Goal: Task Accomplishment & Management: Manage account settings

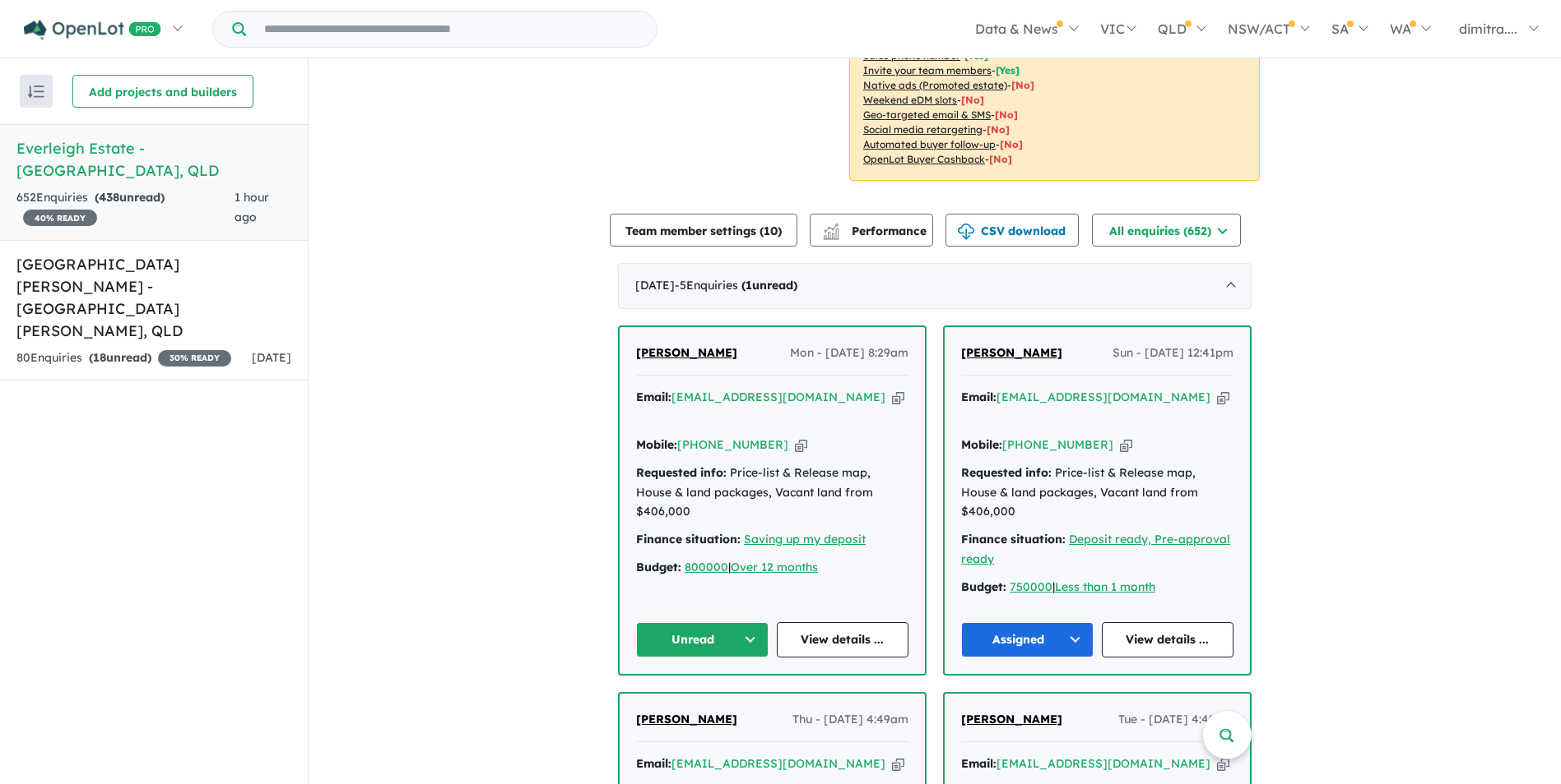
scroll to position [576, 0]
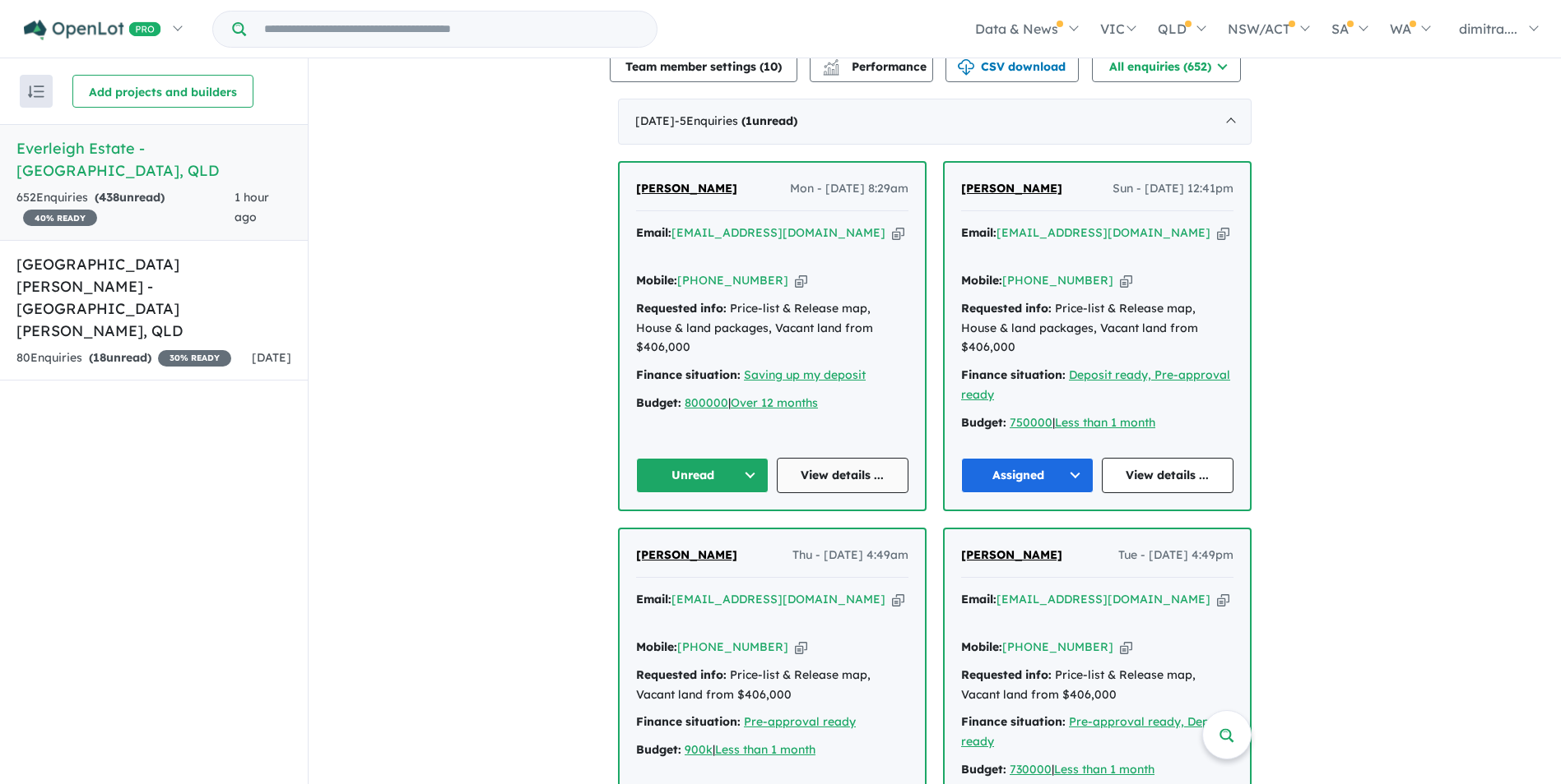
click at [824, 458] on link "View details ..." at bounding box center [842, 475] width 132 height 35
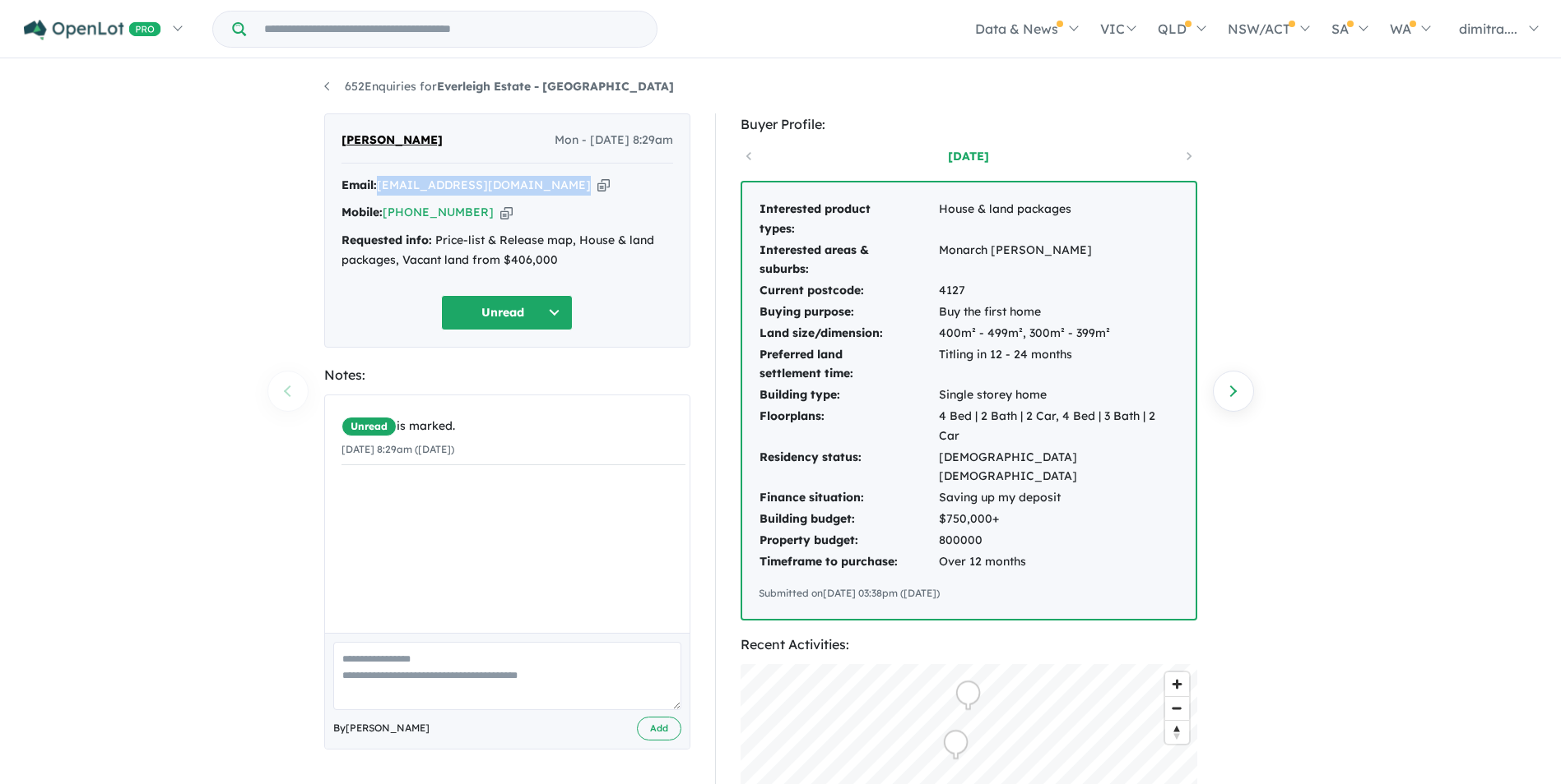
drag, startPoint x: 559, startPoint y: 184, endPoint x: 383, endPoint y: 182, distance: 176.0
click at [383, 182] on div "Email: dhavalrupareliya29@gmail.com Copied!" at bounding box center [508, 185] width 332 height 20
drag, startPoint x: 383, startPoint y: 182, endPoint x: 405, endPoint y: 180, distance: 22.1
copy a%20Everleigh%20Estate%20-%20Greenbank"] "[EMAIL_ADDRESS][DOMAIN_NAME]"
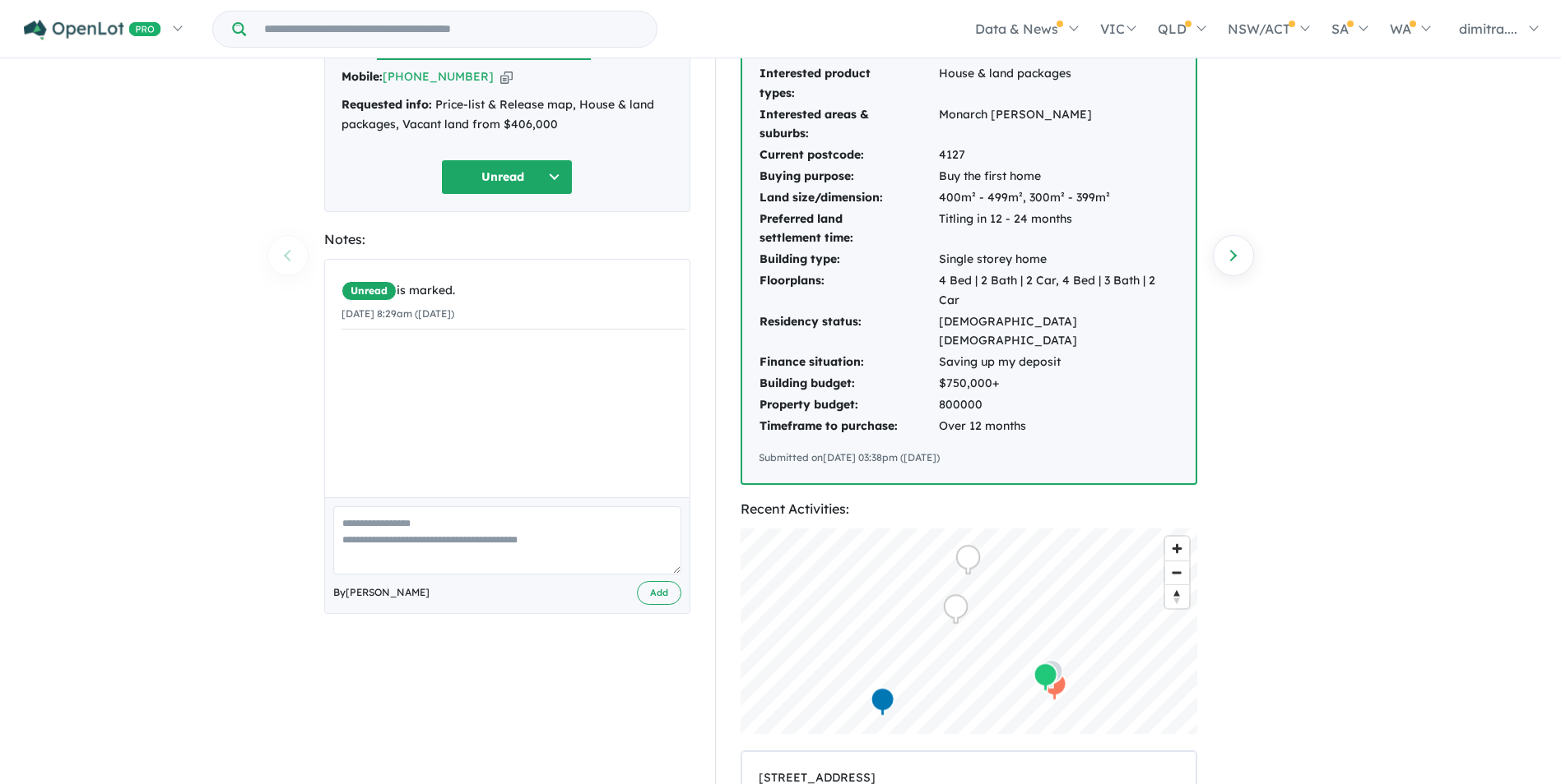
scroll to position [164, 0]
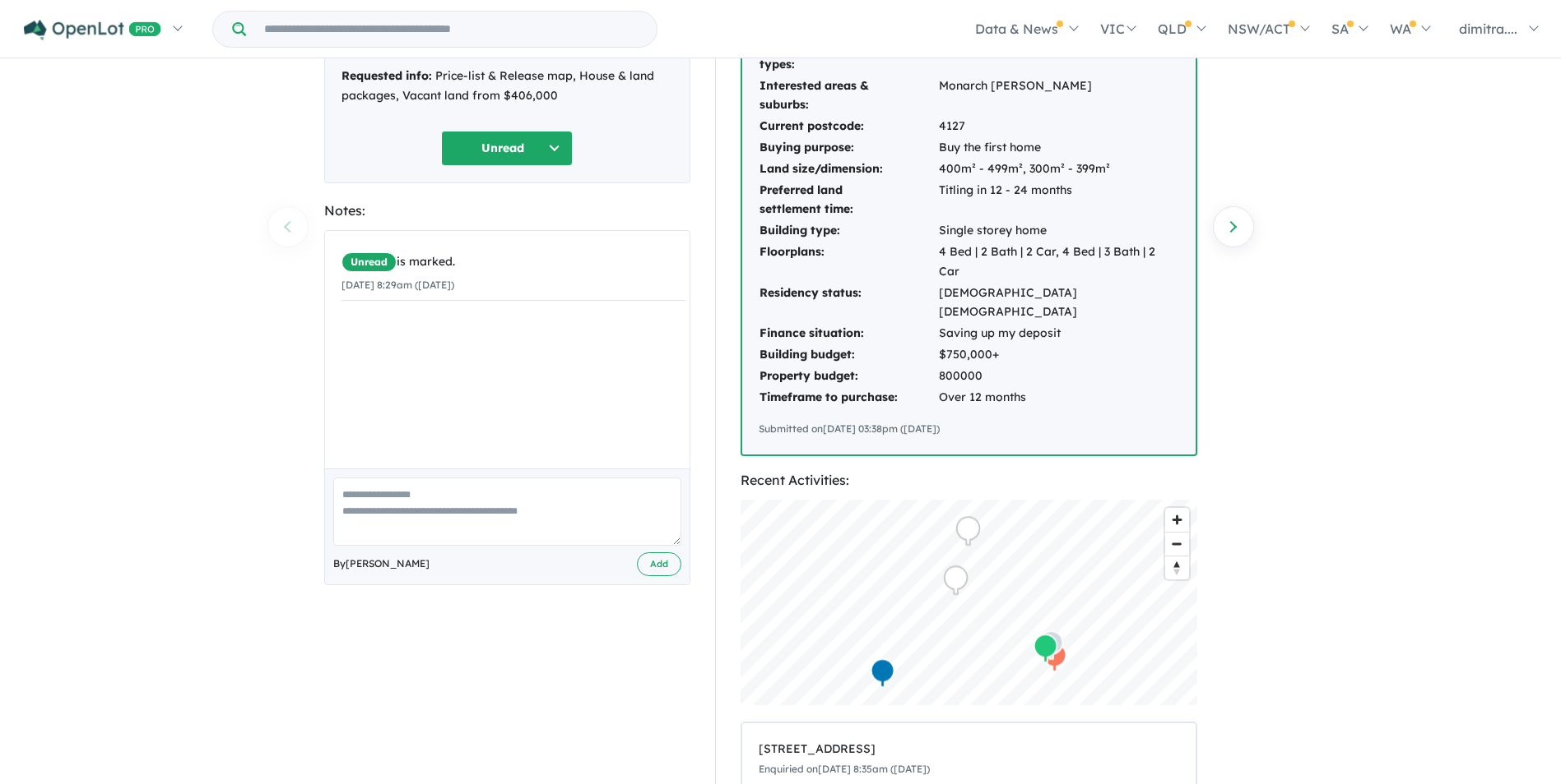
click at [468, 160] on button "Unread" at bounding box center [507, 148] width 131 height 35
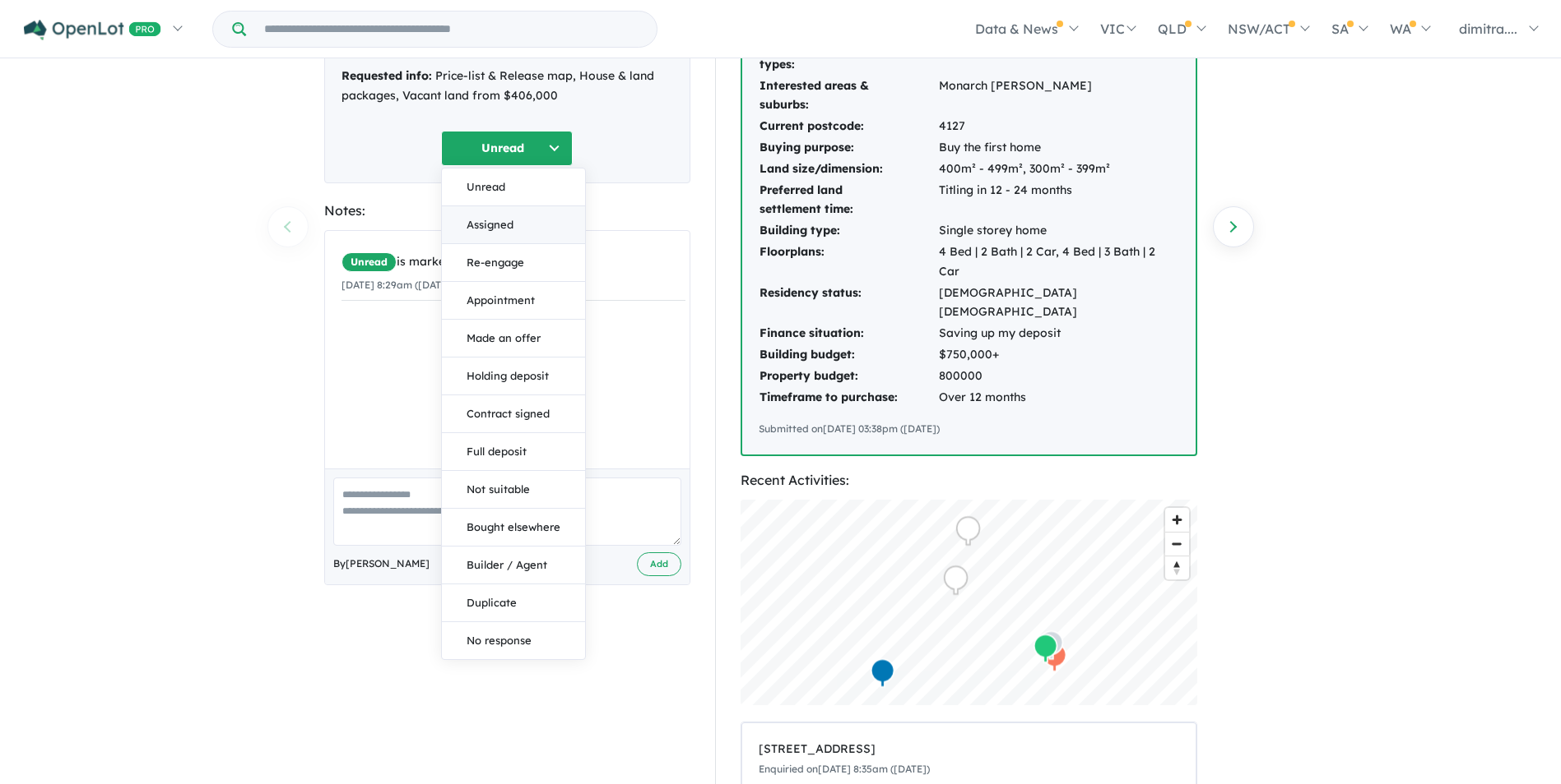
click at [513, 218] on button "Assigned" at bounding box center [513, 225] width 143 height 38
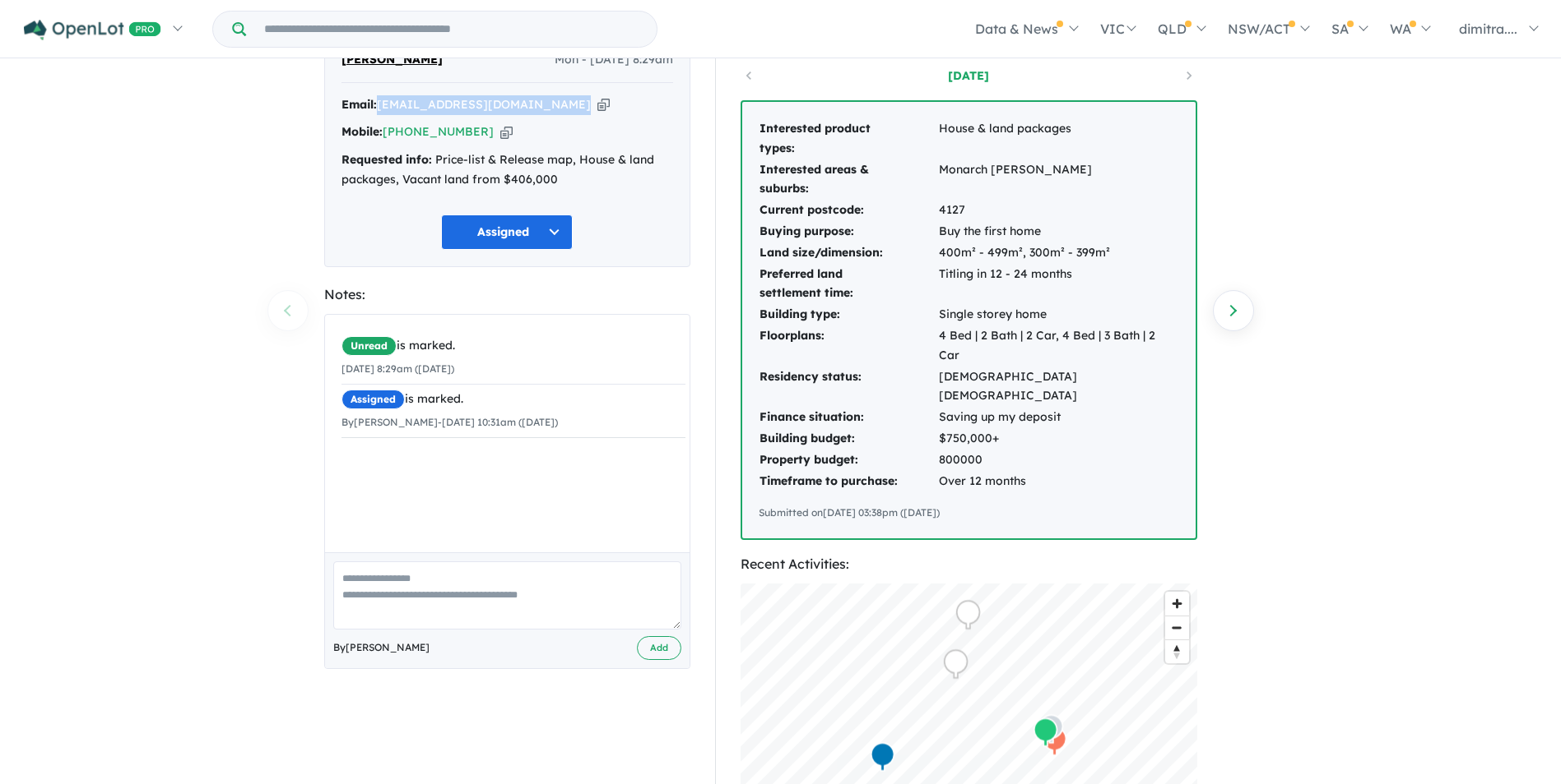
scroll to position [0, 0]
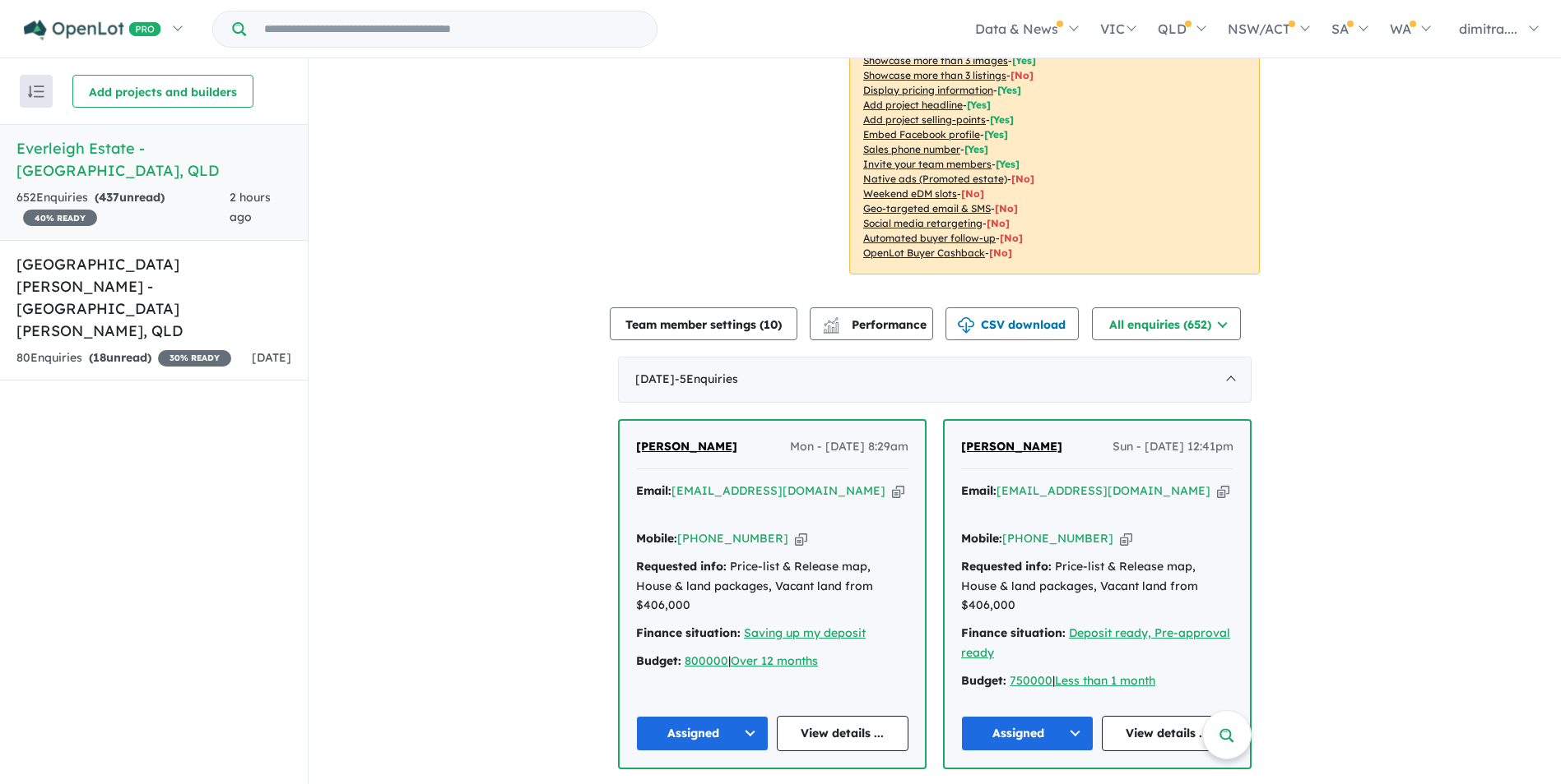
scroll to position [329, 0]
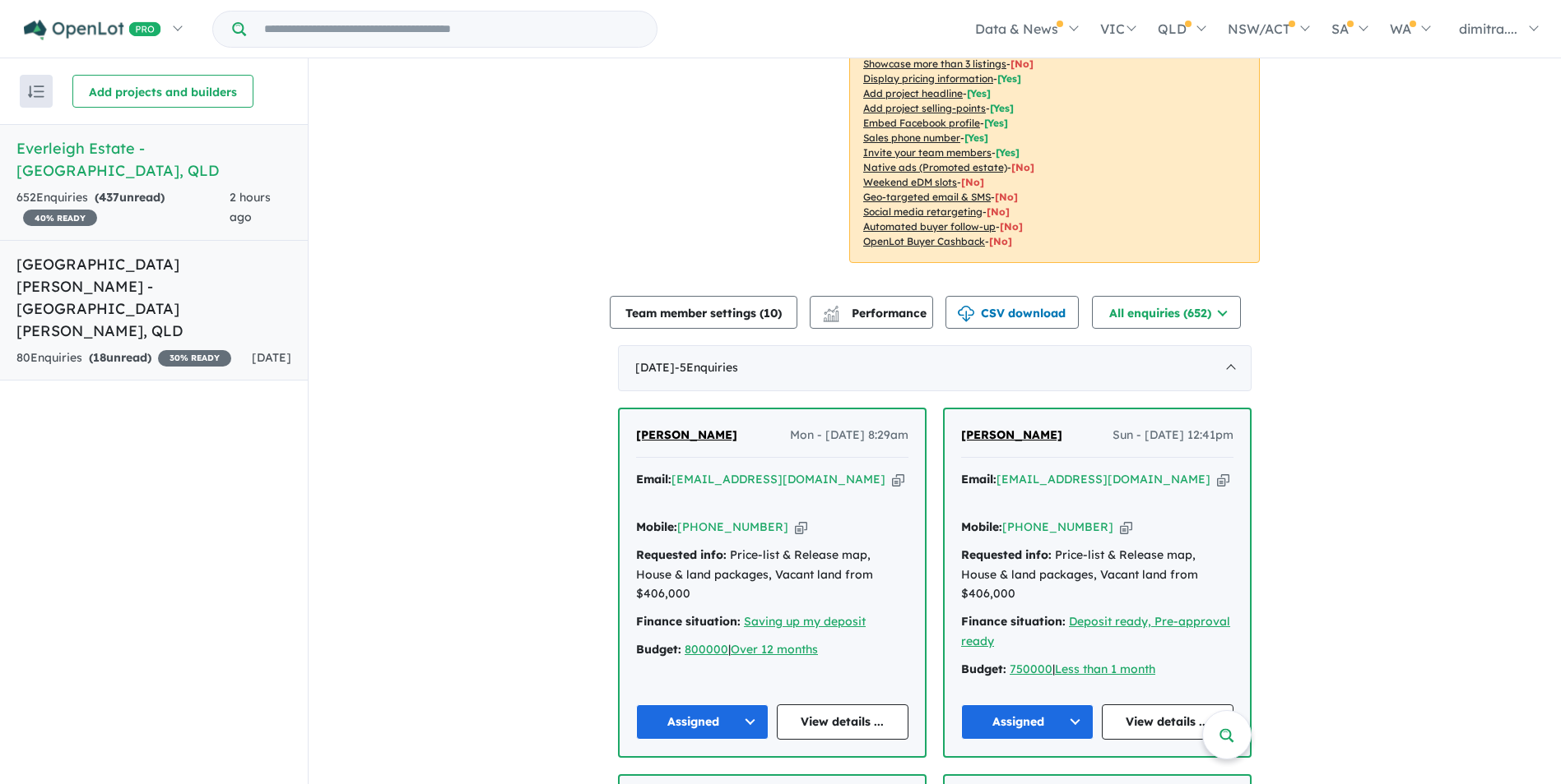
click at [205, 349] on div "80 Enquir ies ( 18 unread) 30 % READY" at bounding box center [124, 358] width 215 height 20
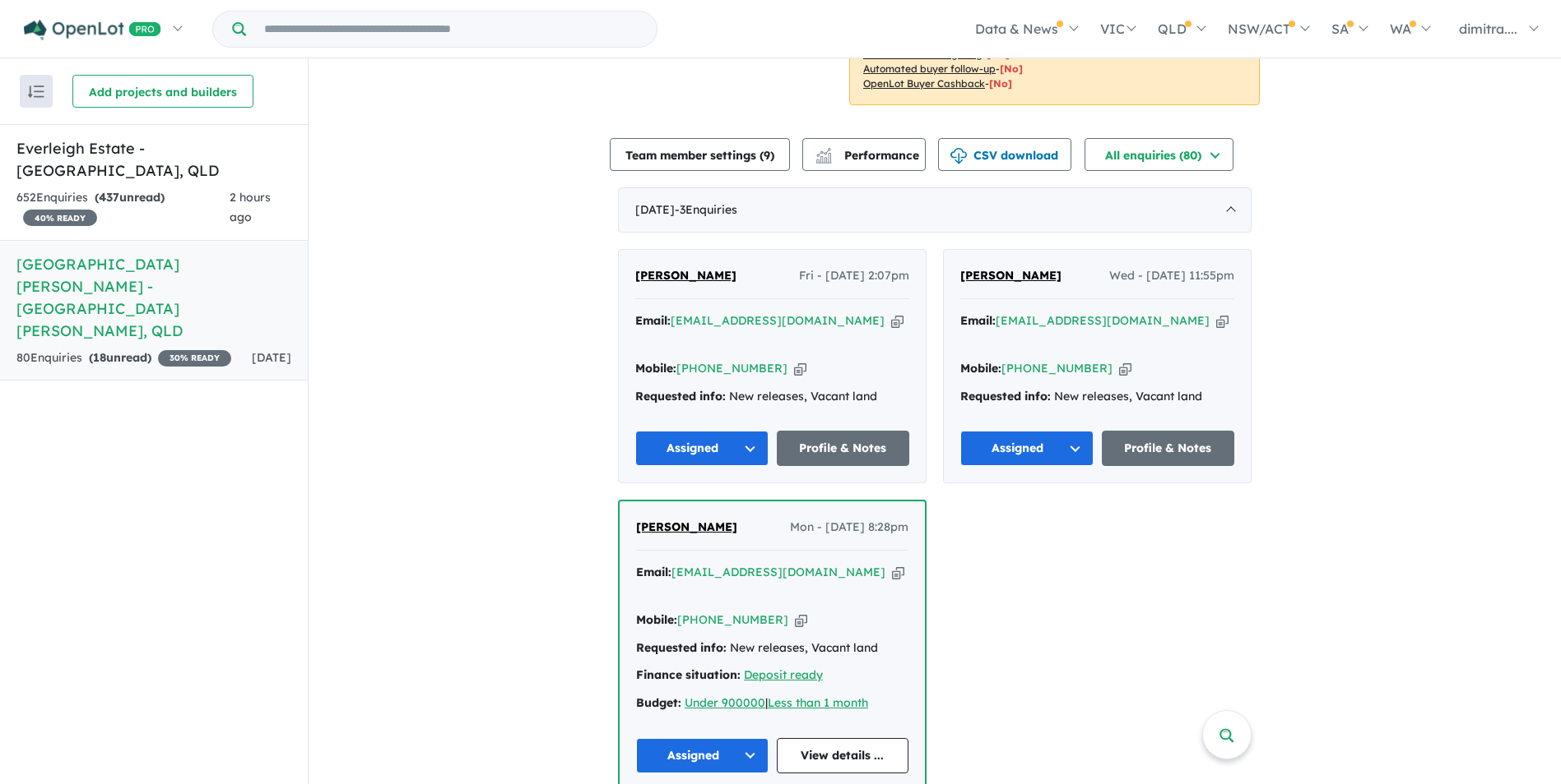
scroll to position [493, 0]
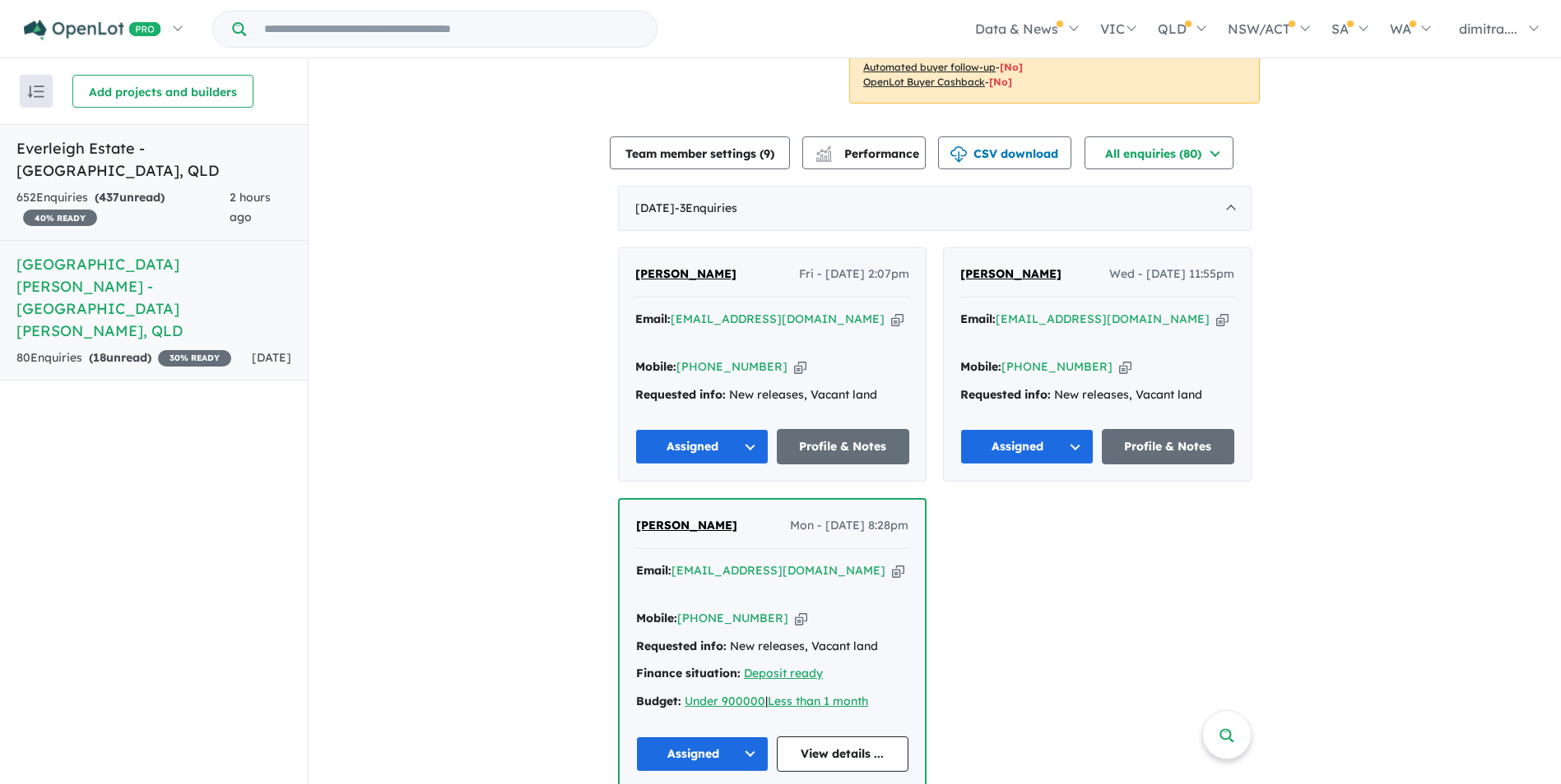
click at [220, 188] on div "652 Enquir ies ( 437 unread) 40 % READY" at bounding box center [123, 208] width 213 height 39
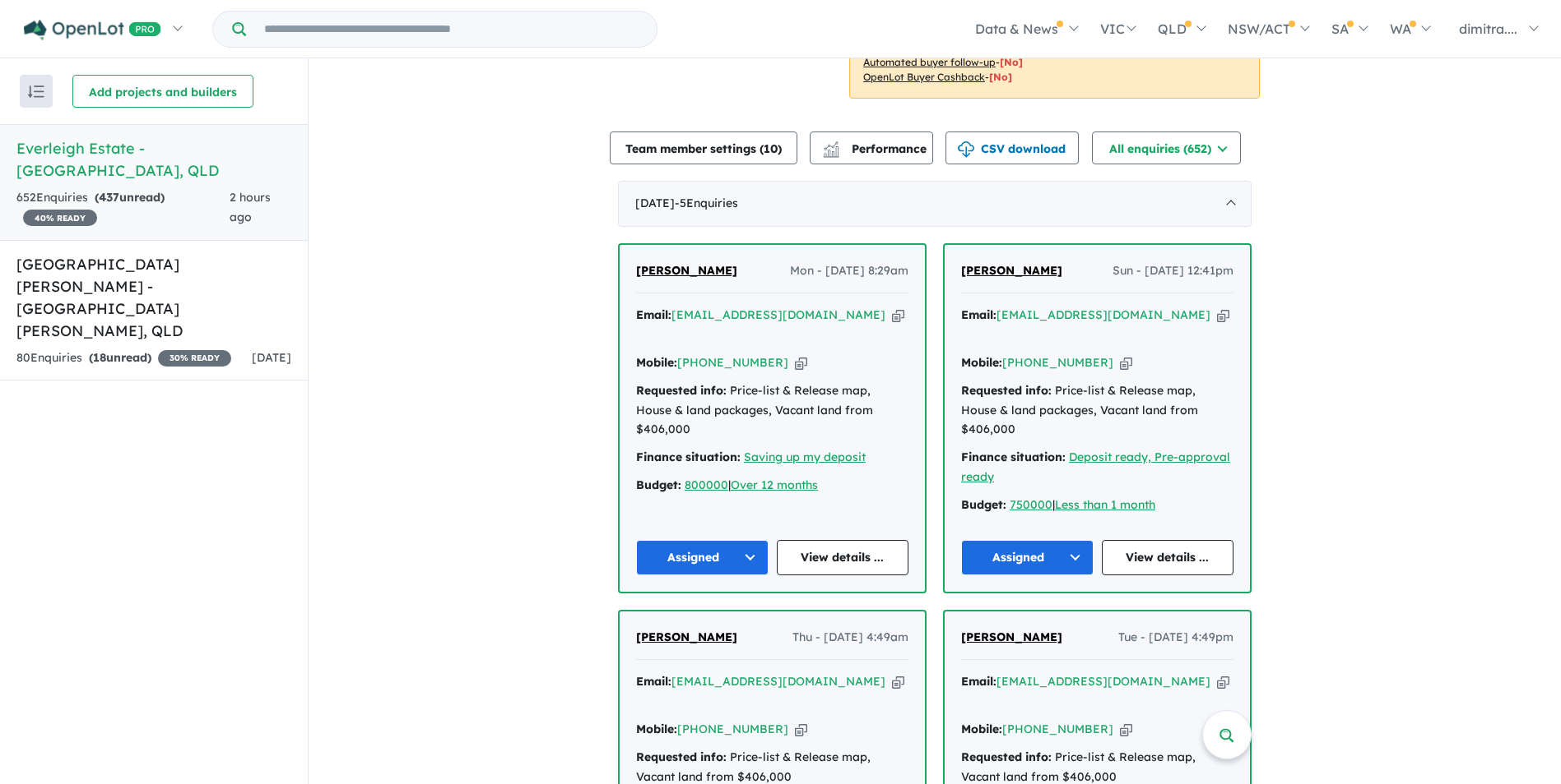
scroll to position [329, 0]
